Goal: Transaction & Acquisition: Purchase product/service

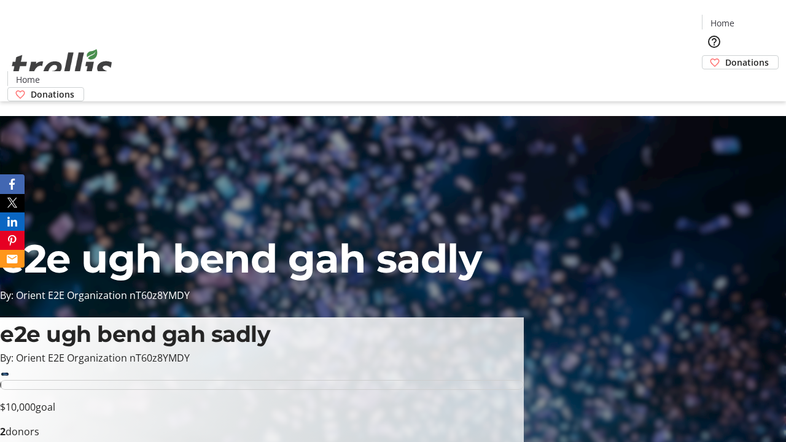
click at [751, 18] on span "Sign Up" at bounding box center [756, 17] width 36 height 15
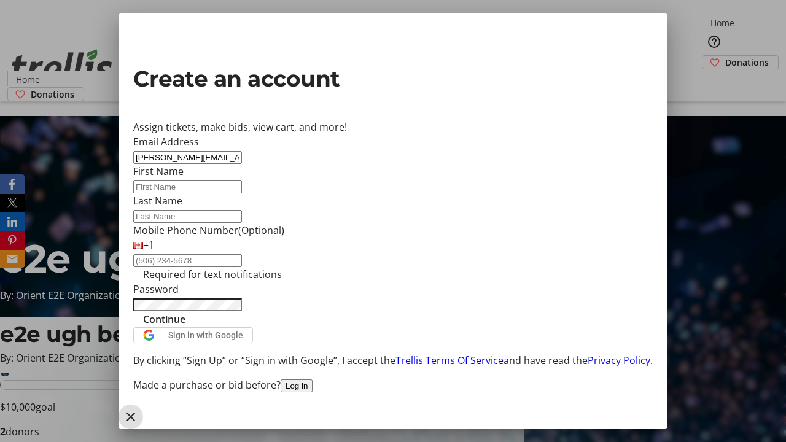
type input "[PERSON_NAME][EMAIL_ADDRESS][DOMAIN_NAME]"
type input "[PERSON_NAME]"
type input "White"
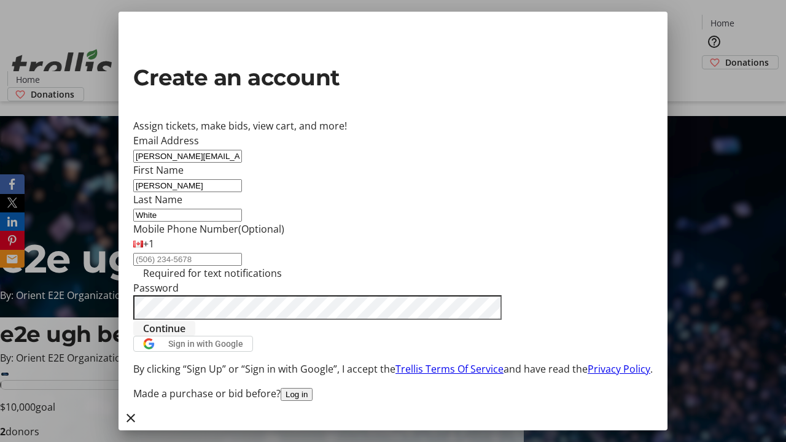
click at [185, 336] on span "Continue" at bounding box center [164, 328] width 42 height 15
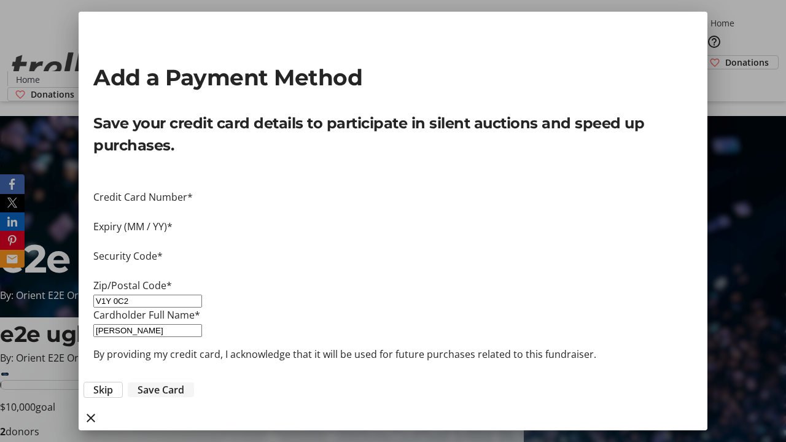
type input "V1Y 0C2"
click at [184, 383] on span "Save Card" at bounding box center [161, 390] width 47 height 15
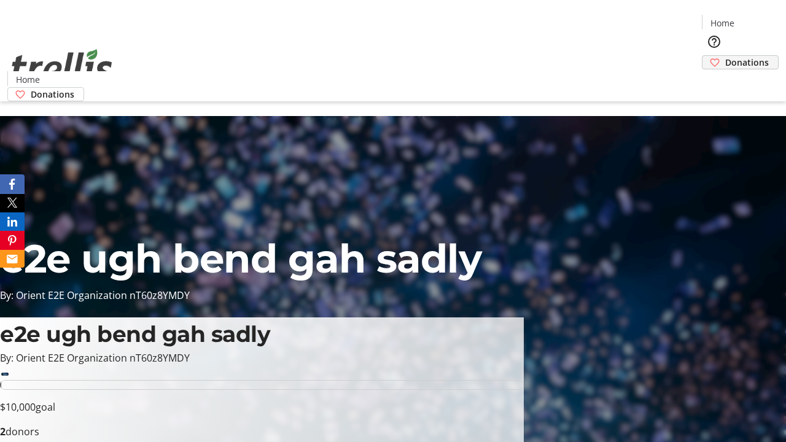
click at [725, 56] on span "Donations" at bounding box center [747, 62] width 44 height 13
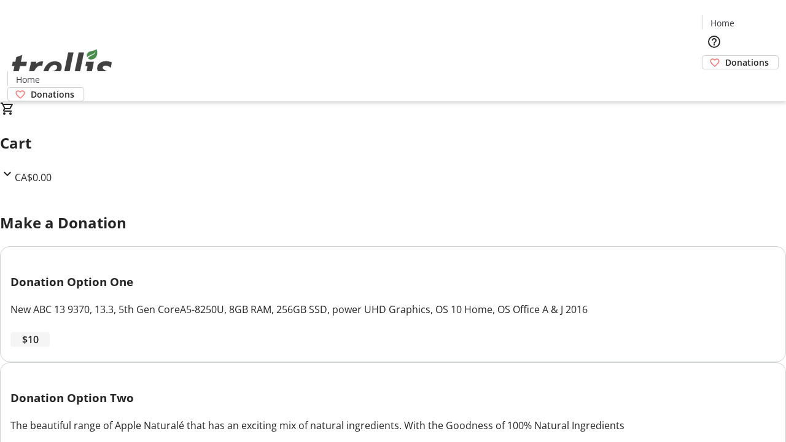
click at [39, 347] on span "$10" at bounding box center [30, 339] width 17 height 15
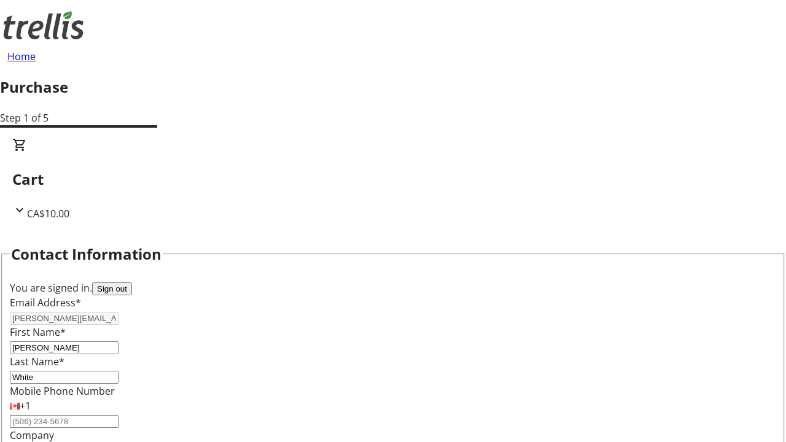
select select "CA"
type input "[STREET_ADDRESS][PERSON_NAME]"
type input "Kelowna"
select select "BC"
type input "Kelowna"
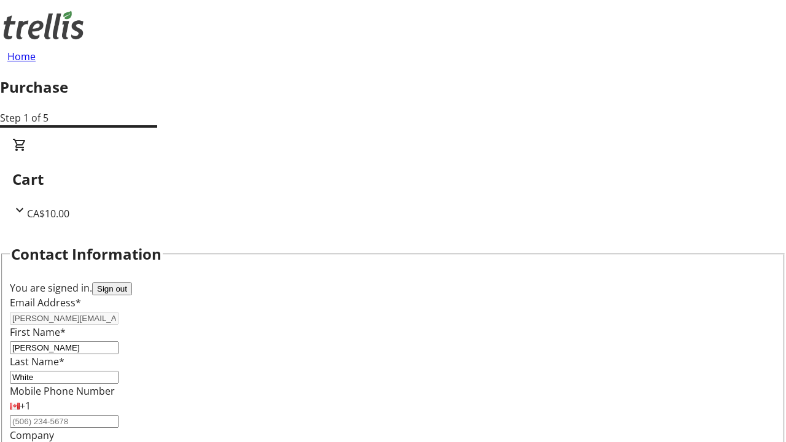
type input "V1Y 0C2"
